Goal: Transaction & Acquisition: Purchase product/service

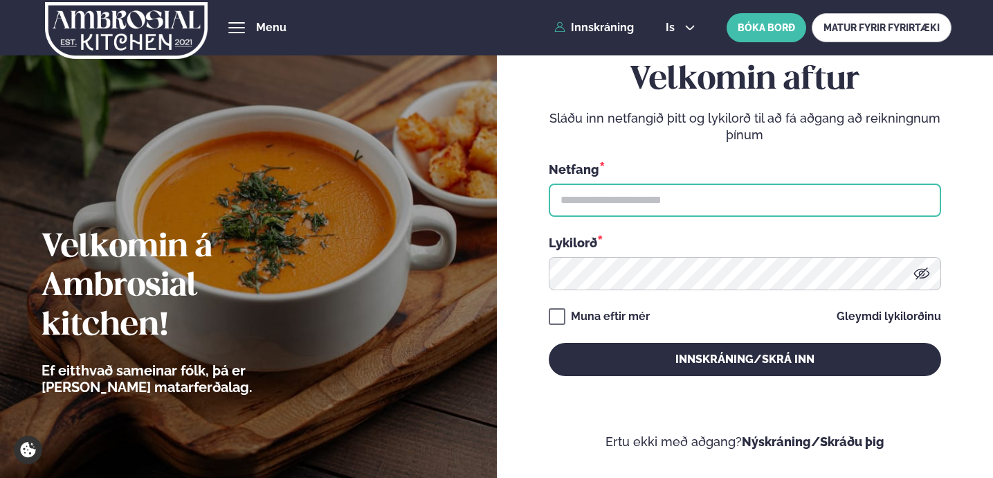
click at [615, 199] on input "text" at bounding box center [745, 199] width 393 height 33
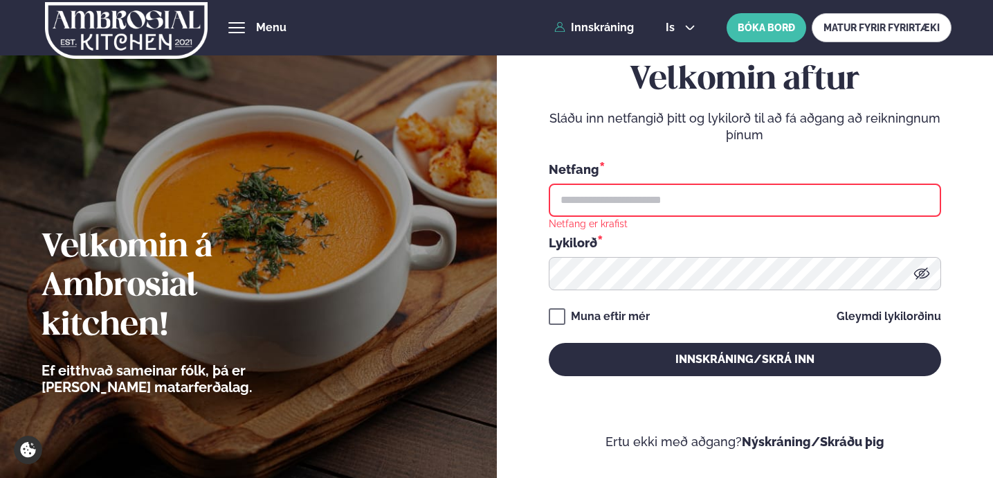
type input "**********"
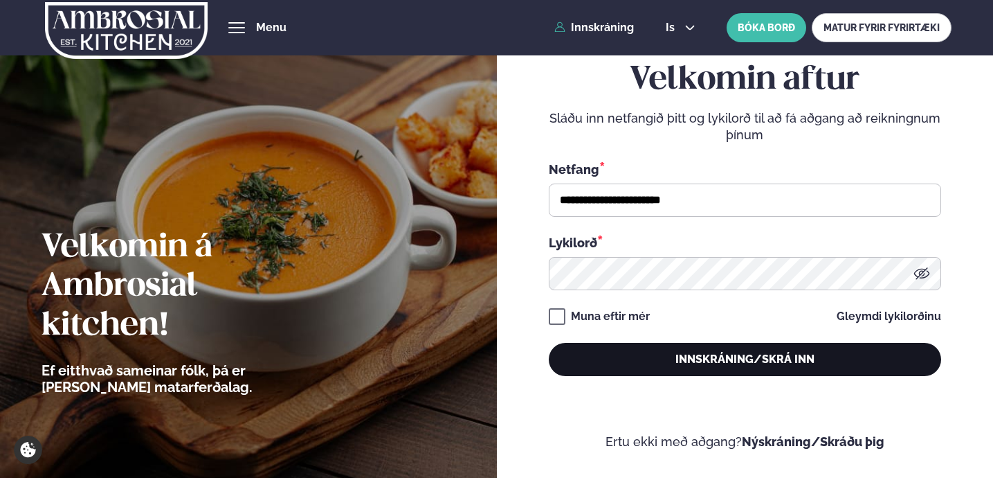
click at [651, 359] on button "Innskráning/Skrá inn" at bounding box center [745, 359] width 393 height 33
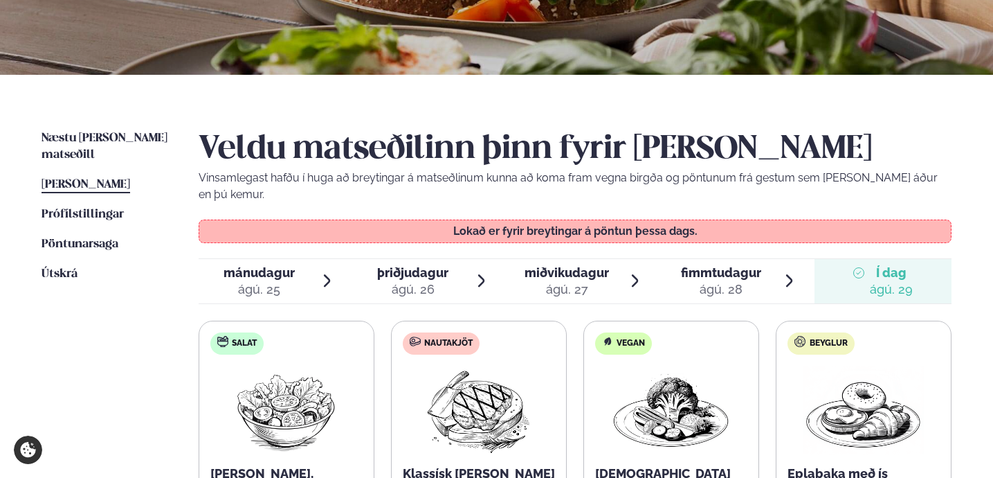
scroll to position [233, 0]
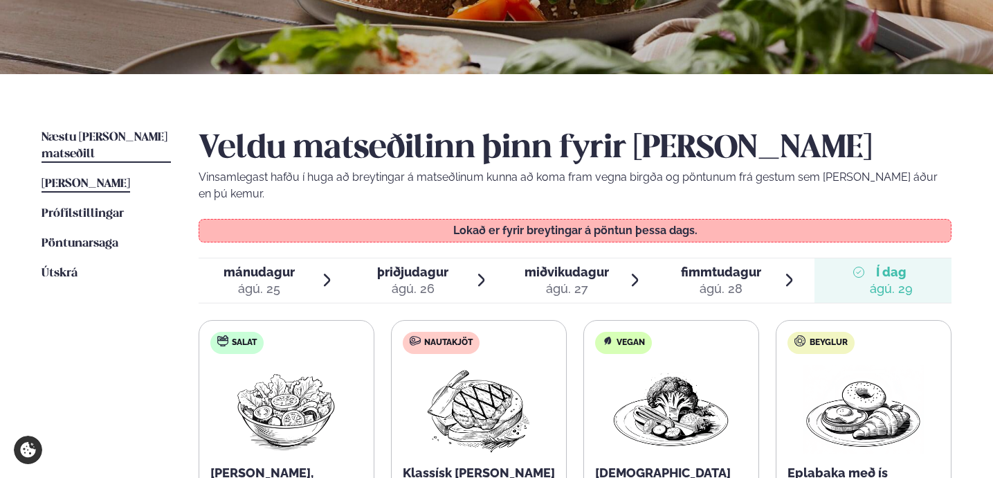
click at [153, 144] on link "Næstu [PERSON_NAME] matseðill Næsta vika" at bounding box center [106, 145] width 129 height 33
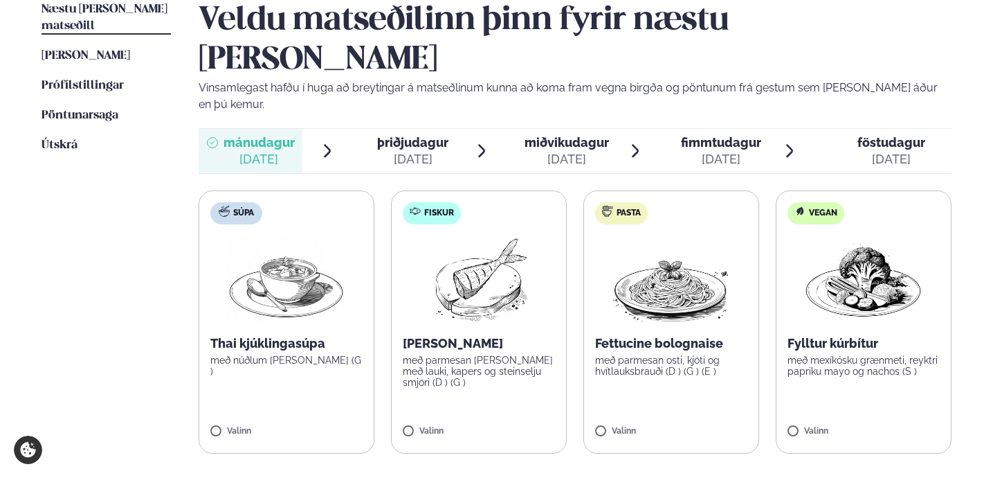
scroll to position [364, 0]
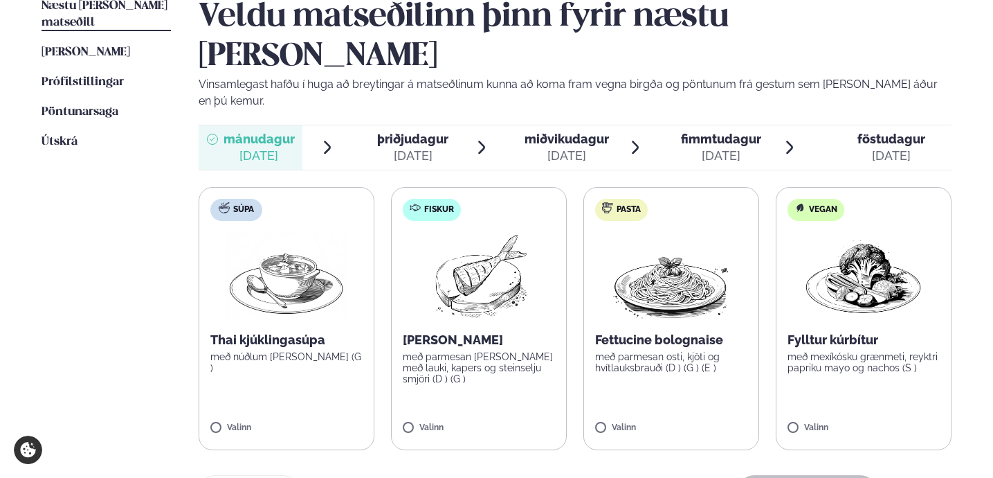
click at [402, 147] on div "[DATE]" at bounding box center [412, 155] width 71 height 17
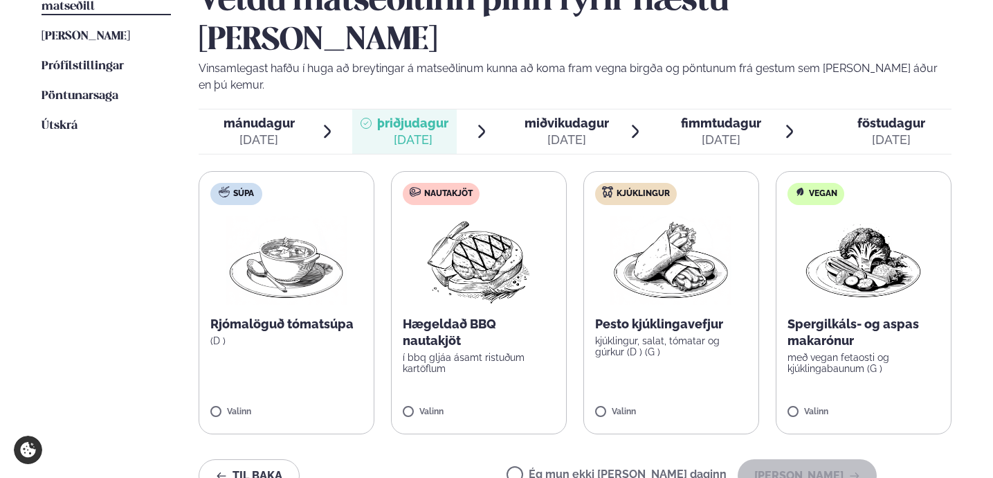
scroll to position [382, 0]
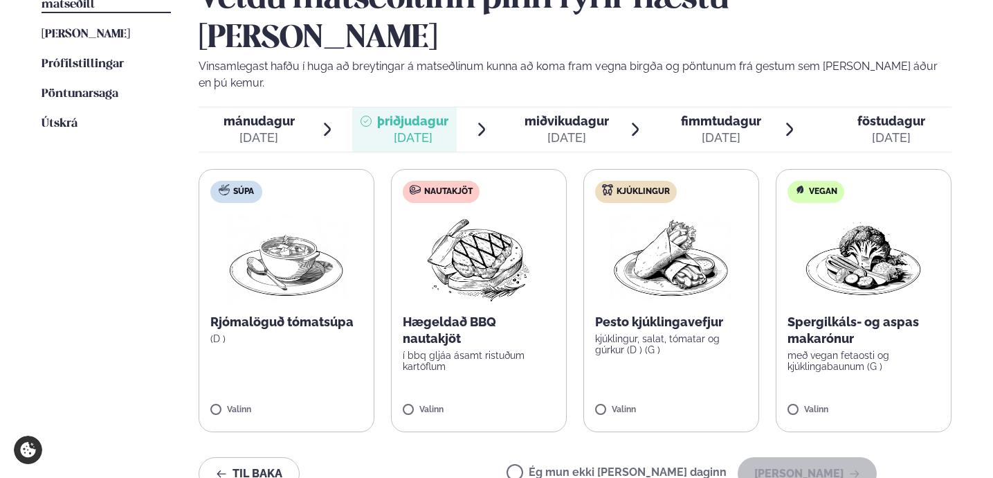
click at [299, 107] on span "mánudagur mán. [DATE]" at bounding box center [251, 129] width 105 height 44
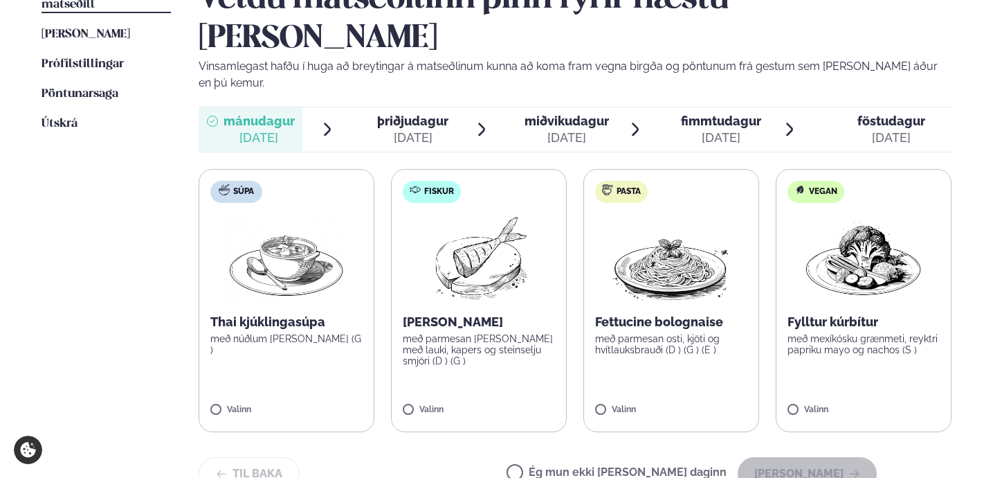
click at [406, 208] on label "Fiskur Ofnbakaður þorskur með parmesan [PERSON_NAME] með lauki, kapers og stein…" at bounding box center [479, 300] width 176 height 263
click at [795, 457] on button "[PERSON_NAME]" at bounding box center [807, 473] width 139 height 33
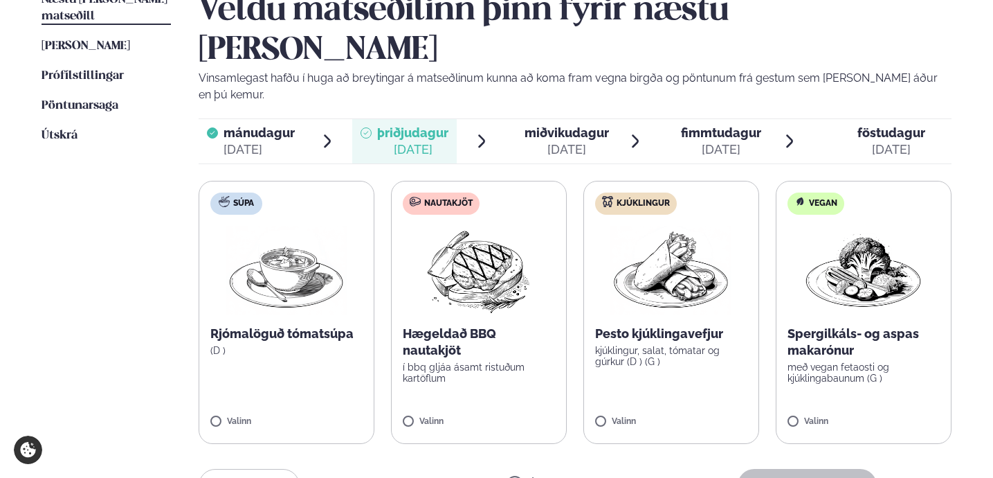
scroll to position [376, 0]
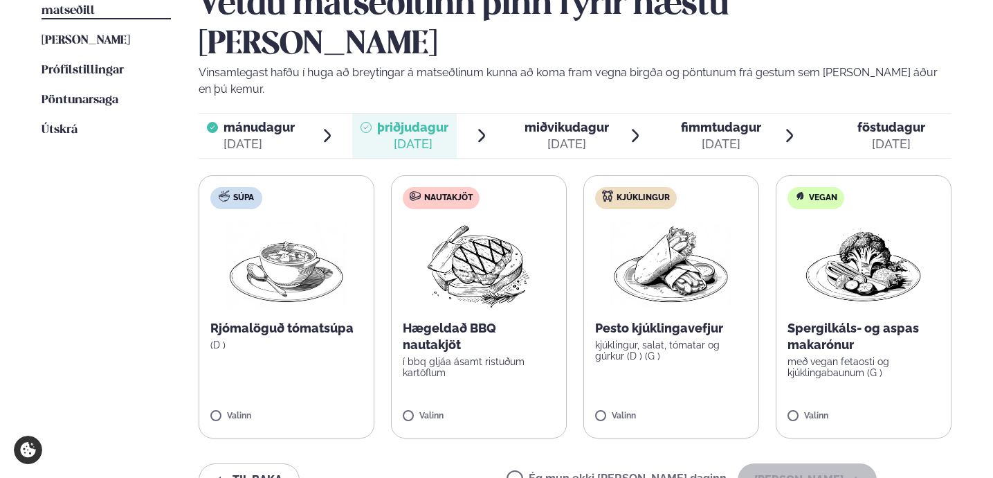
click at [335, 220] on img at bounding box center [287, 264] width 122 height 89
click at [833, 463] on button "[PERSON_NAME]" at bounding box center [807, 479] width 139 height 33
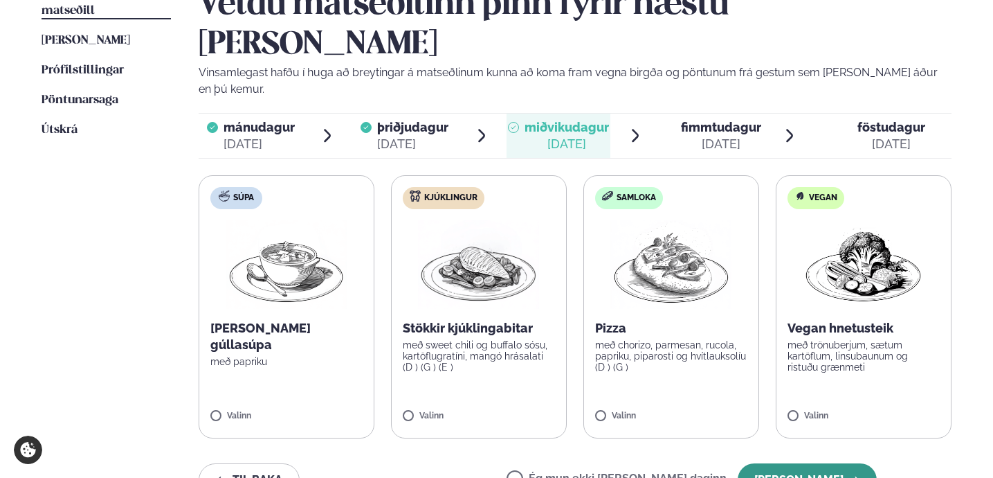
click at [805, 463] on button "[PERSON_NAME]" at bounding box center [807, 479] width 139 height 33
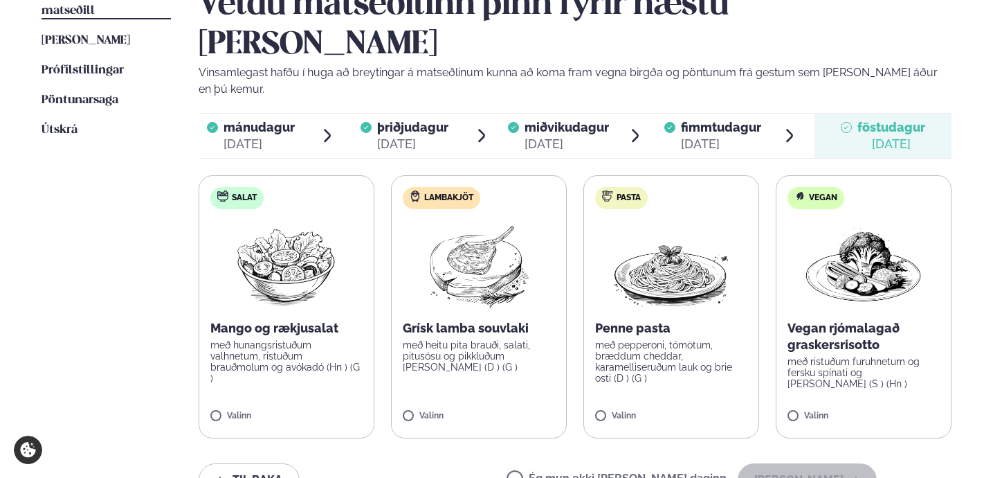
click at [664, 333] on label "Pasta Penne pasta með pepperoni, tómötum, bræddum cheddar, karamelliseruðum lau…" at bounding box center [672, 306] width 176 height 263
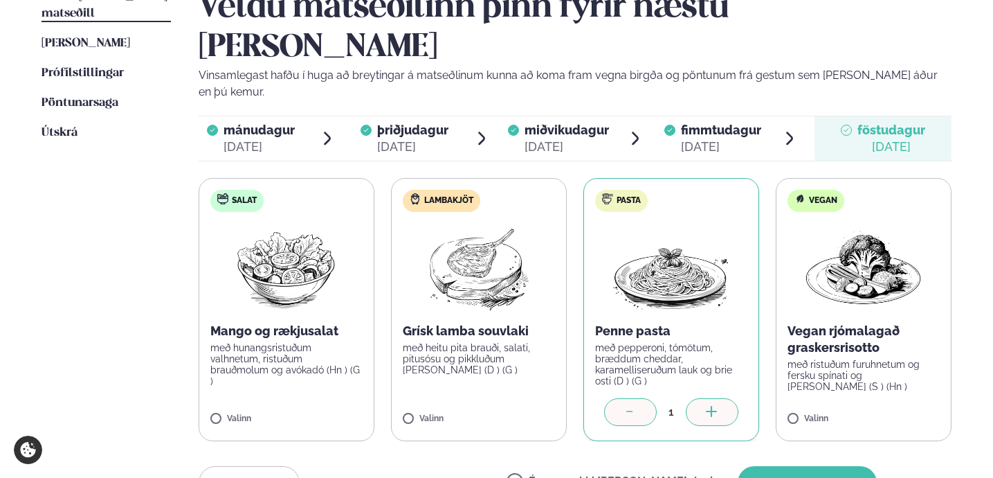
scroll to position [375, 0]
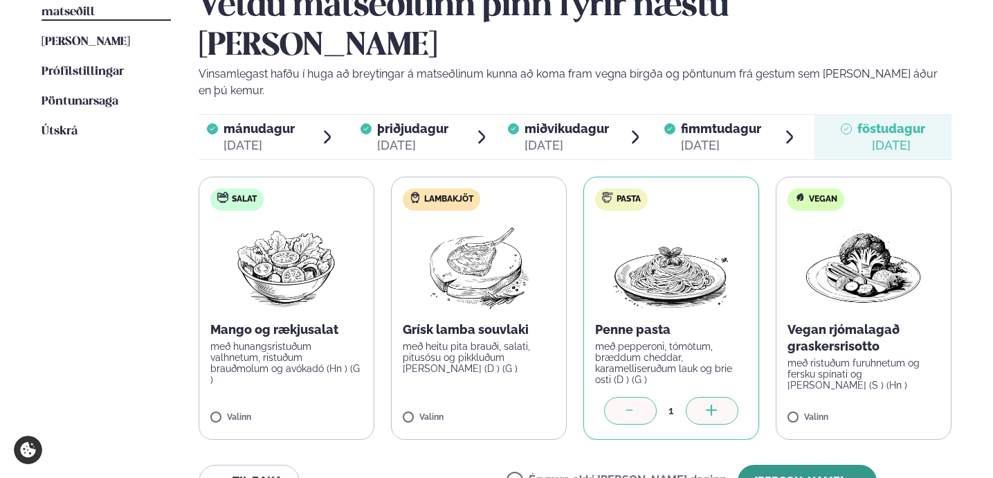
click at [816, 465] on button "[PERSON_NAME]" at bounding box center [807, 481] width 139 height 33
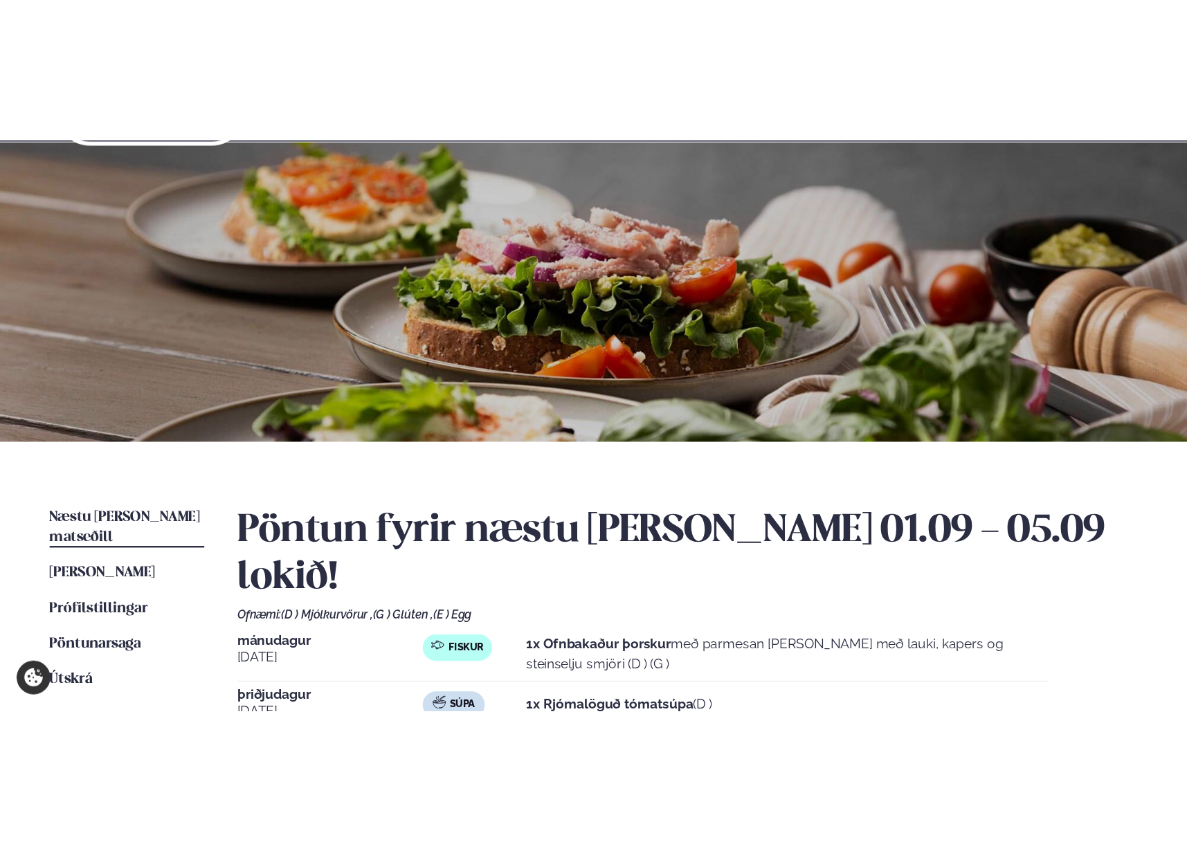
scroll to position [84, 0]
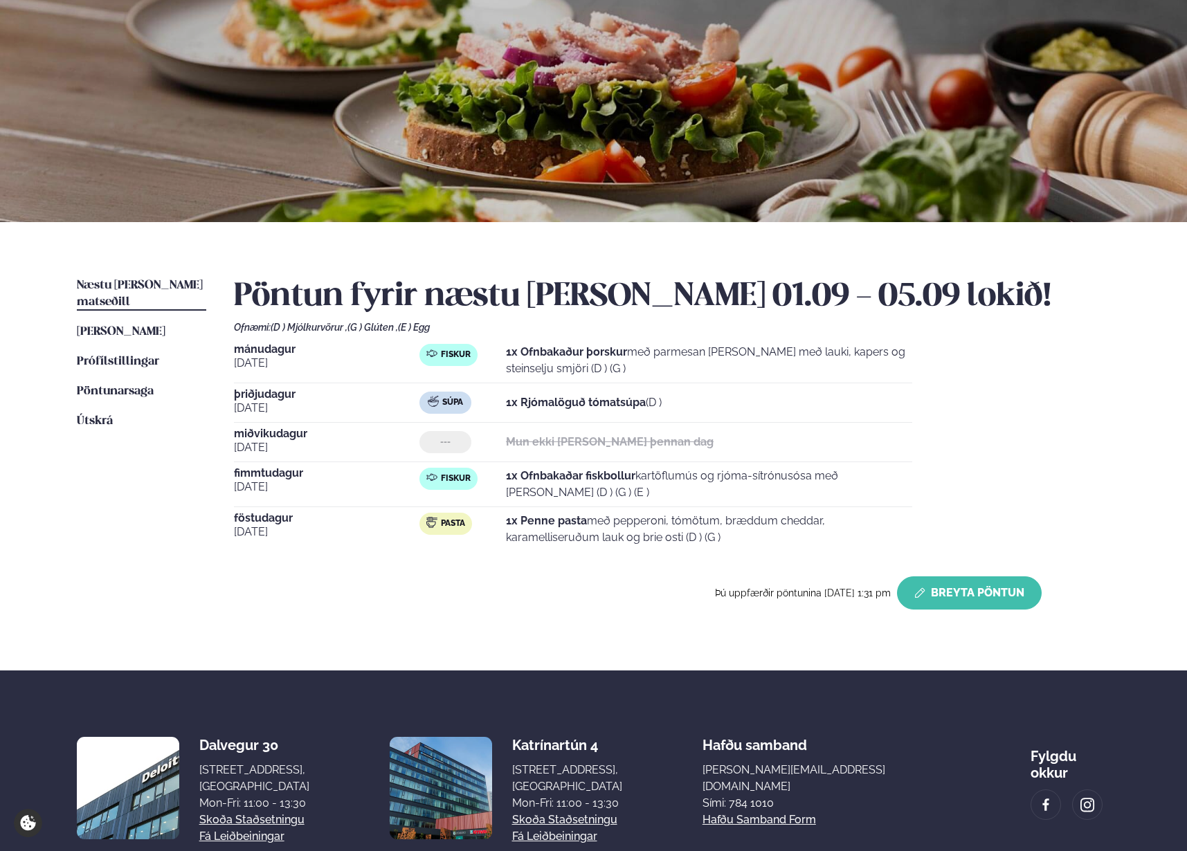
click at [993, 477] on button "Breyta Pöntun" at bounding box center [969, 593] width 145 height 33
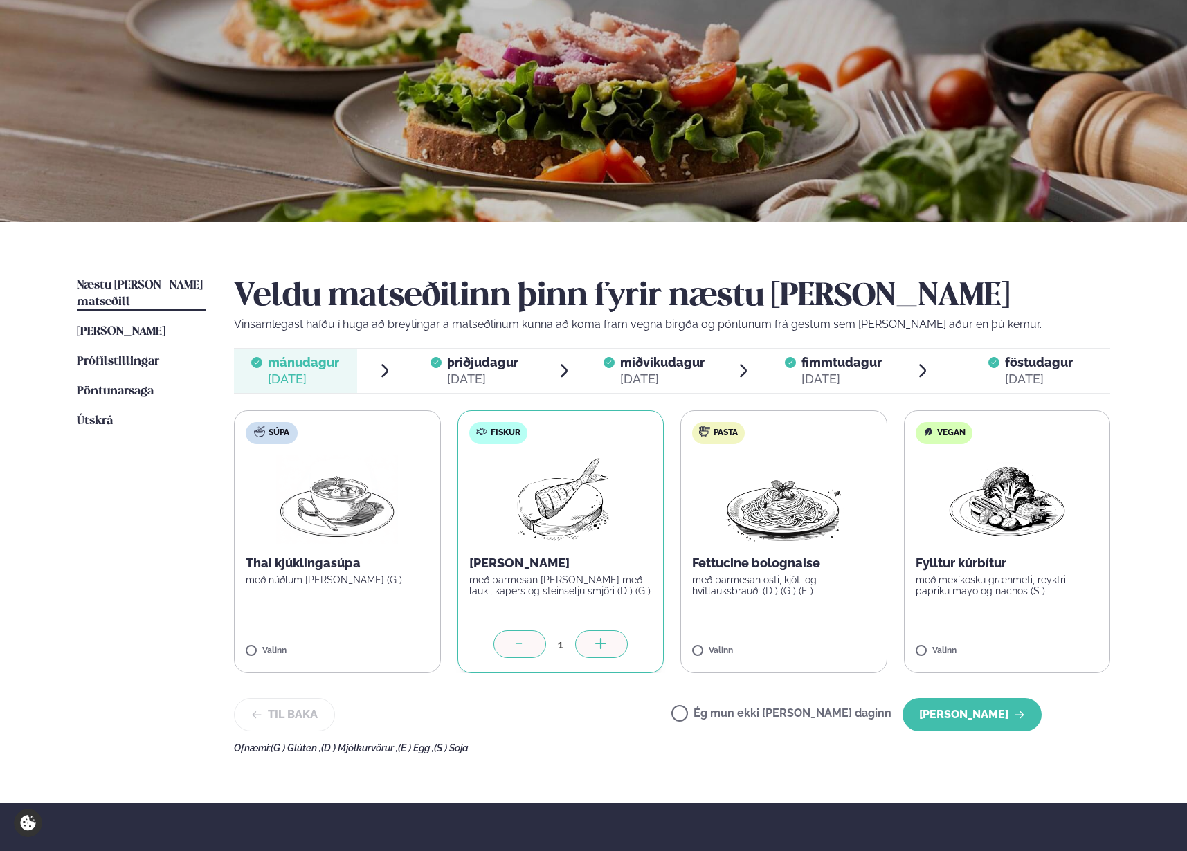
click at [993, 382] on div "[DATE]" at bounding box center [1039, 379] width 68 height 17
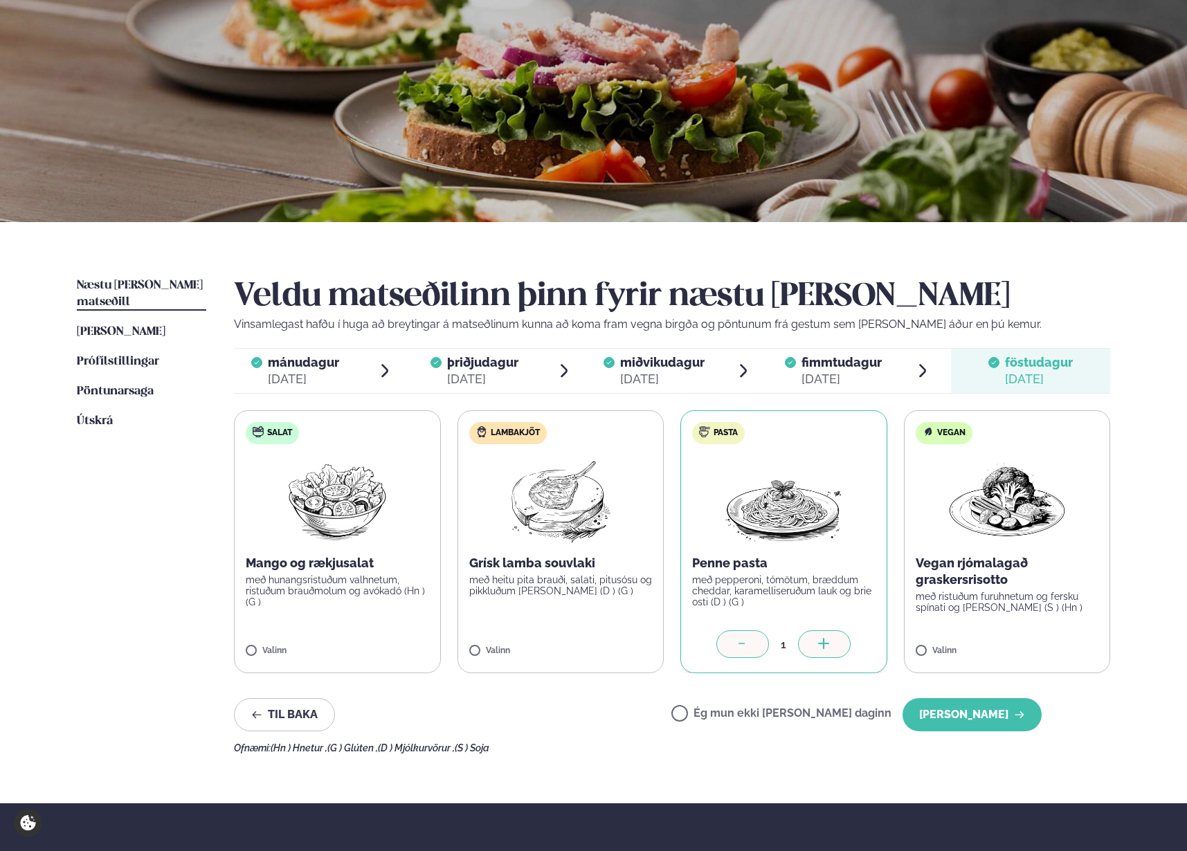
click at [759, 477] on div at bounding box center [742, 645] width 53 height 28
click at [939, 477] on button "[PERSON_NAME]" at bounding box center [972, 714] width 139 height 33
